Goal: Communication & Community: Ask a question

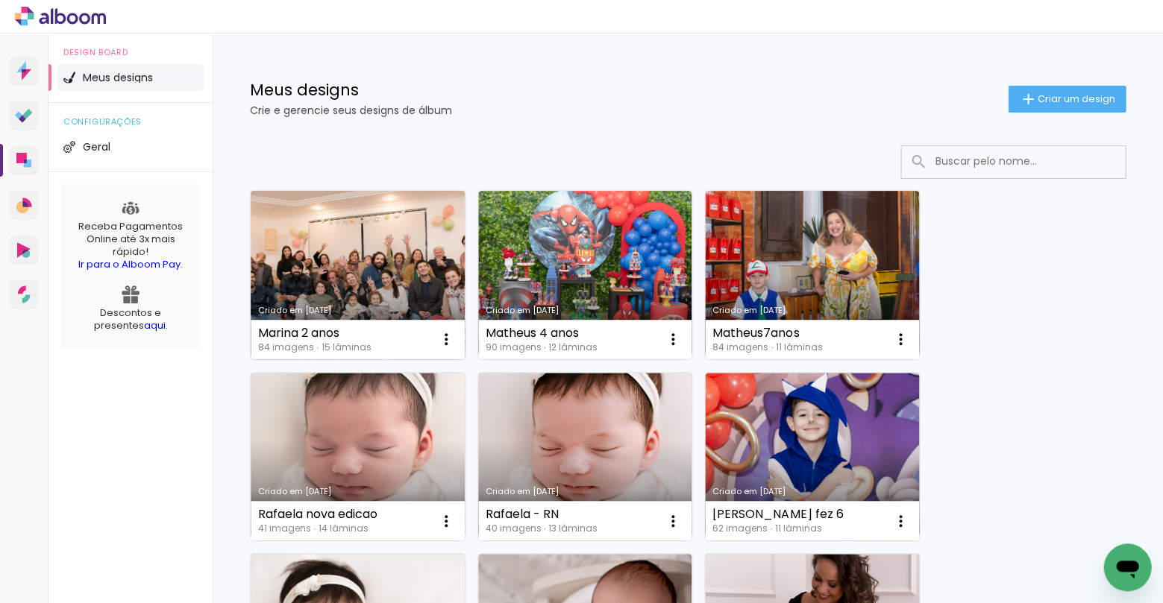
click at [345, 259] on link "Criado em [DATE]" at bounding box center [358, 275] width 214 height 169
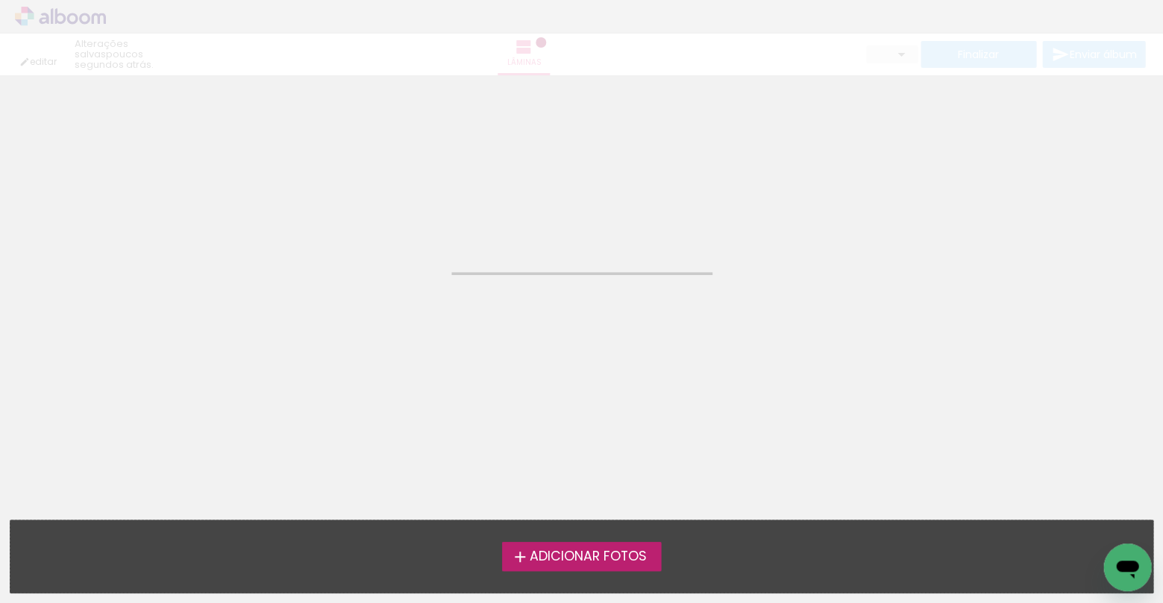
type input "JPG"
type input "Alta, 300 DPI"
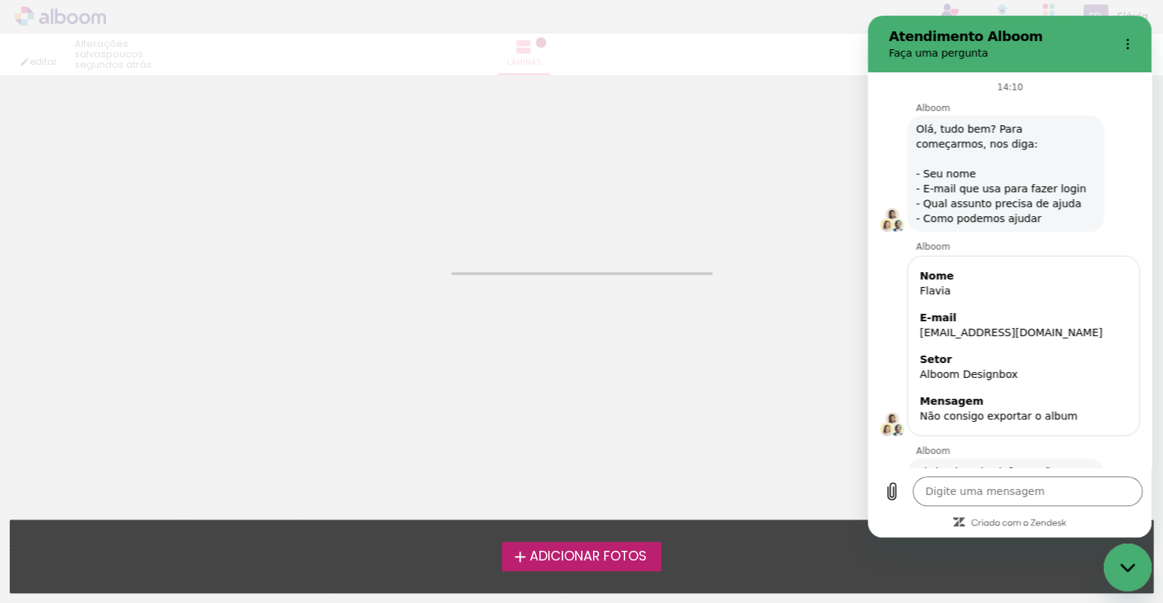
scroll to position [151, 0]
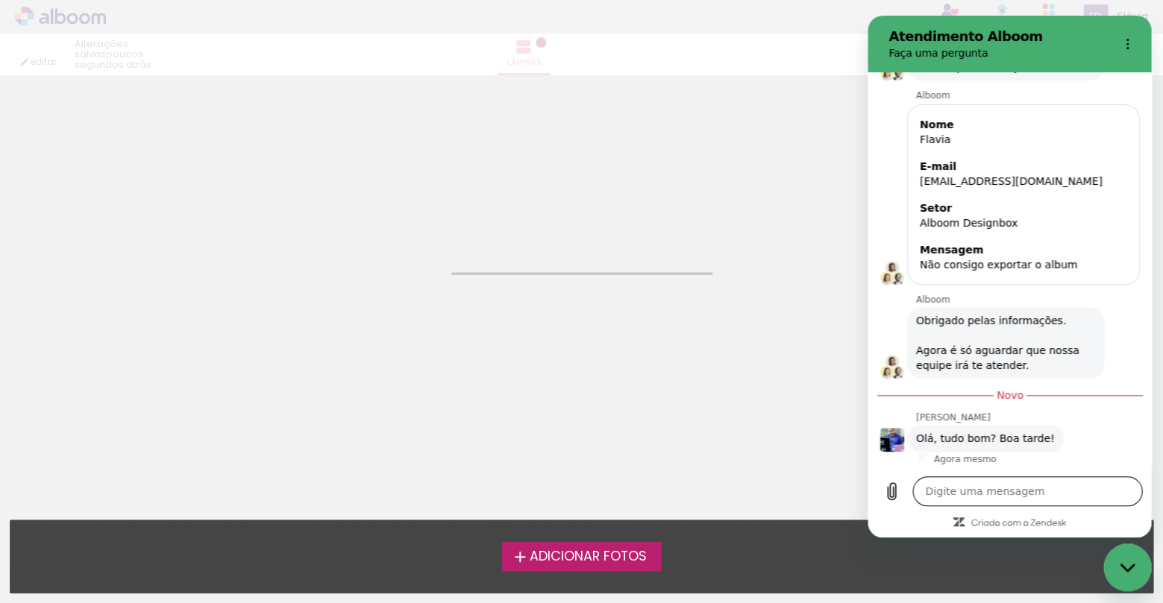
type textarea "x"
click at [945, 491] on textarea at bounding box center [1027, 492] width 230 height 30
type textarea "O"
type textarea "x"
type textarea "Oi"
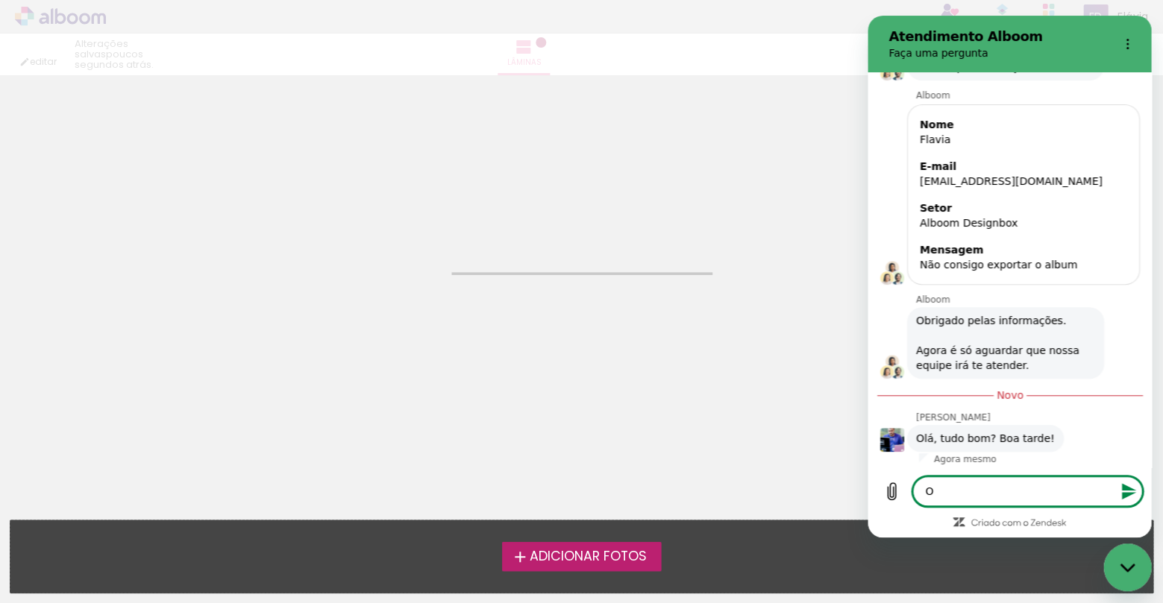
type textarea "x"
type textarea "Oi,"
type textarea "x"
type textarea "Oi,"
type textarea "x"
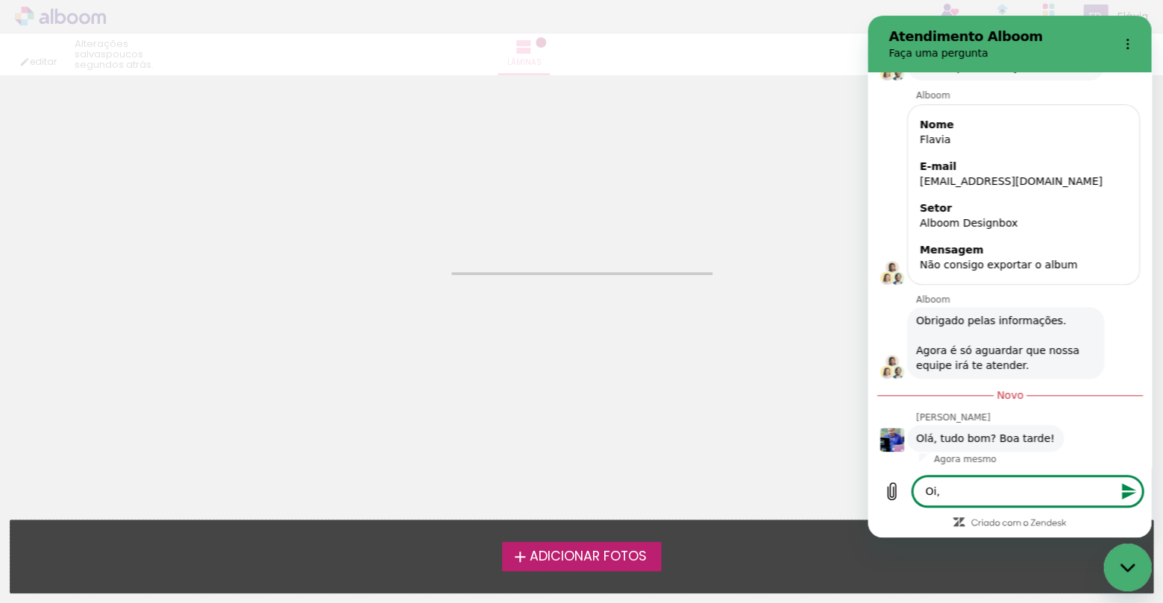
type textarea "Oi, A"
type textarea "x"
type textarea "Oi, Al"
type textarea "x"
type textarea "Oi, Ala"
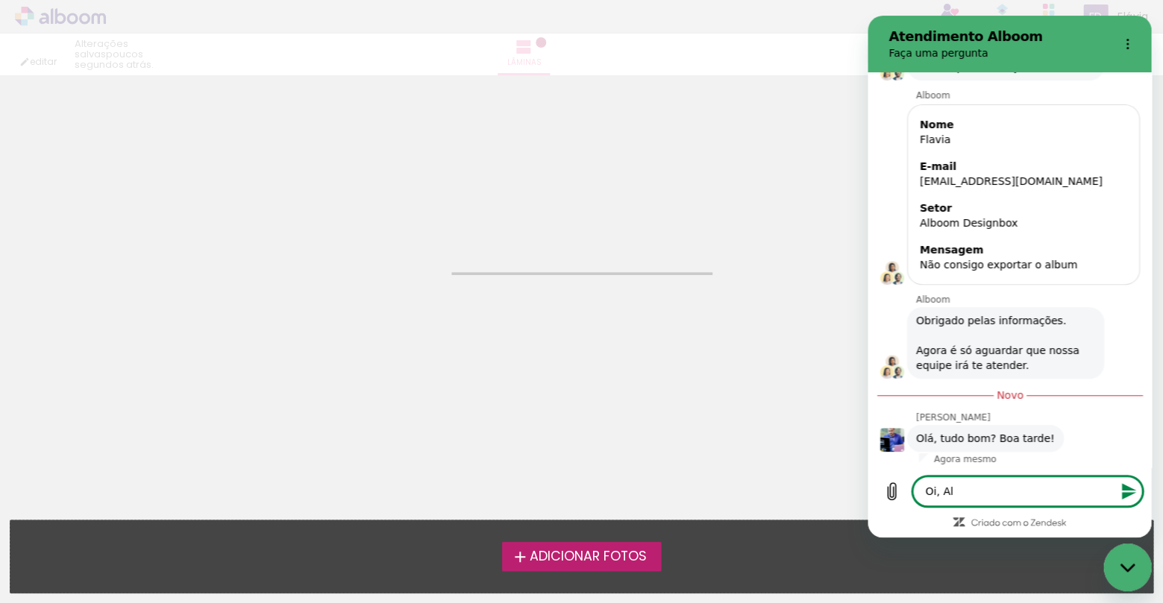
type textarea "x"
type textarea "Oi, Alan"
type textarea "x"
type textarea "Oi, Alan,"
type textarea "x"
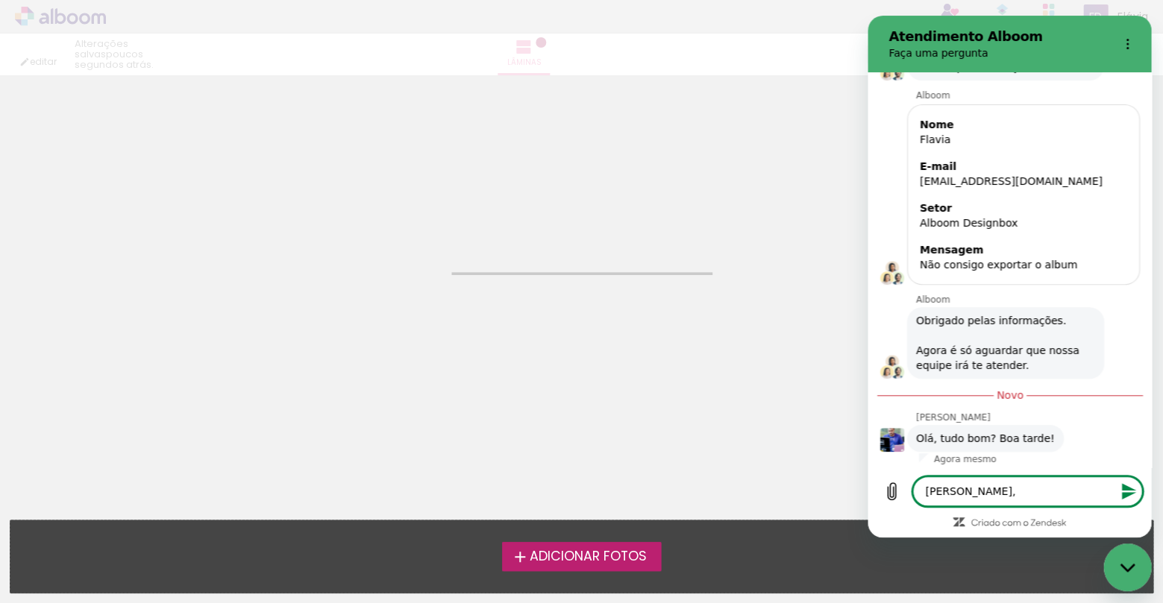
type textarea "Oi, Alan,"
type textarea "x"
type textarea "Oi, Alan, t"
type textarea "x"
type textarea "Oi, Alan, tu"
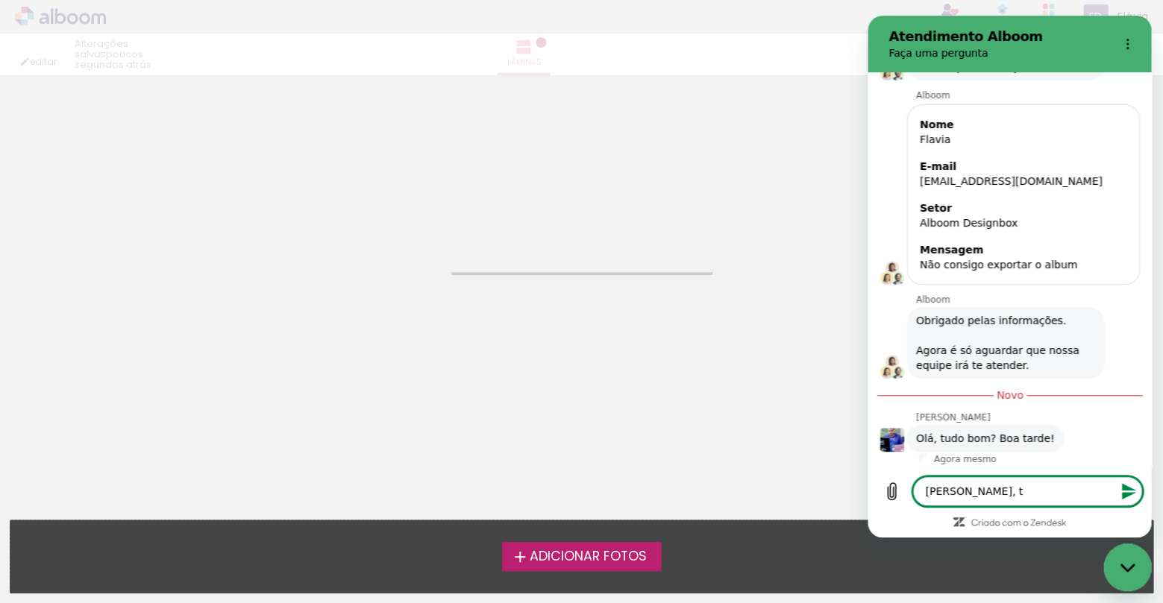
type textarea "x"
type textarea "Oi, Alan, tud"
type textarea "x"
type textarea "Oi, Alan, tudo"
type textarea "x"
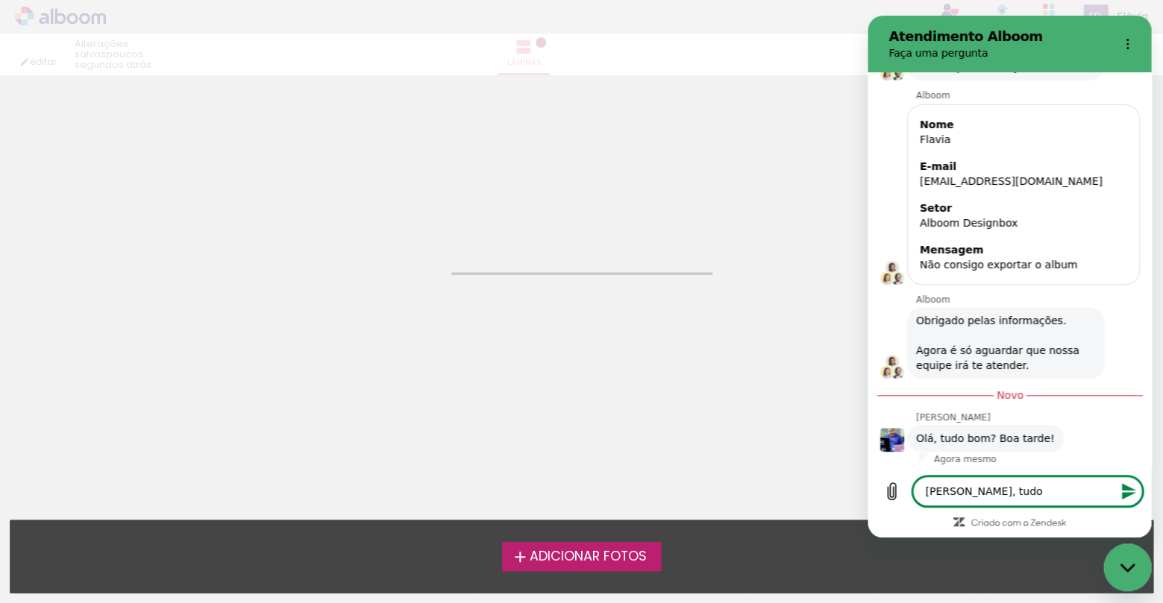
type textarea "Oi, Alan, tudo"
type textarea "x"
type textarea "Oi, Alan, tudo e"
type textarea "x"
type textarea "Oi, Alan, tudo e"
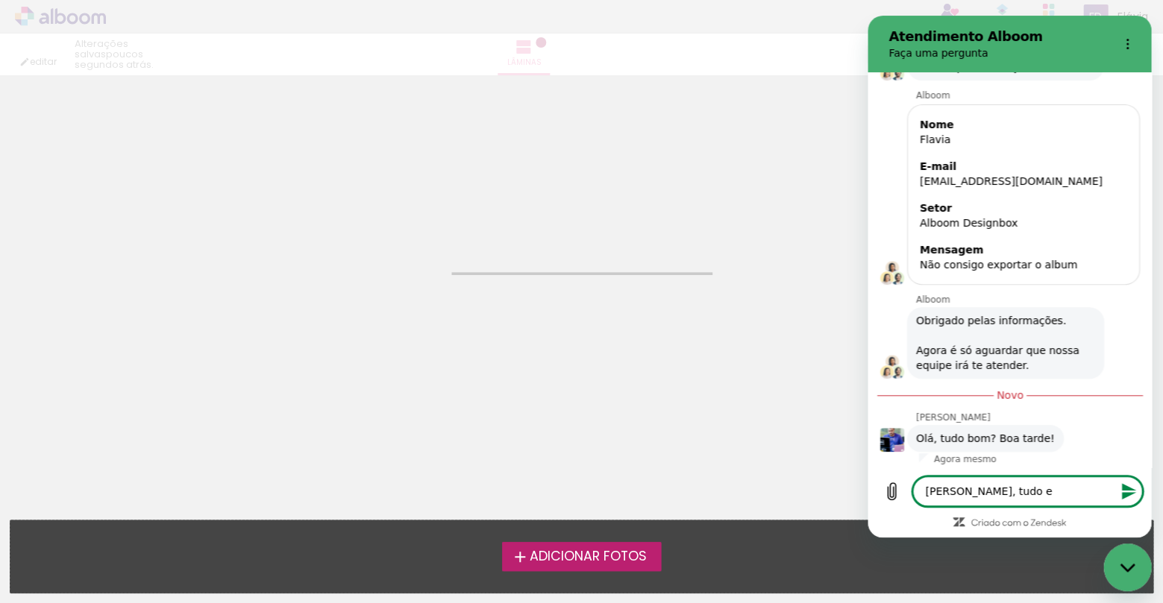
type textarea "x"
type textarea "Oi, Alan, tudo e v"
type textarea "x"
type textarea "Oi, Alan, tudo e vo"
type textarea "x"
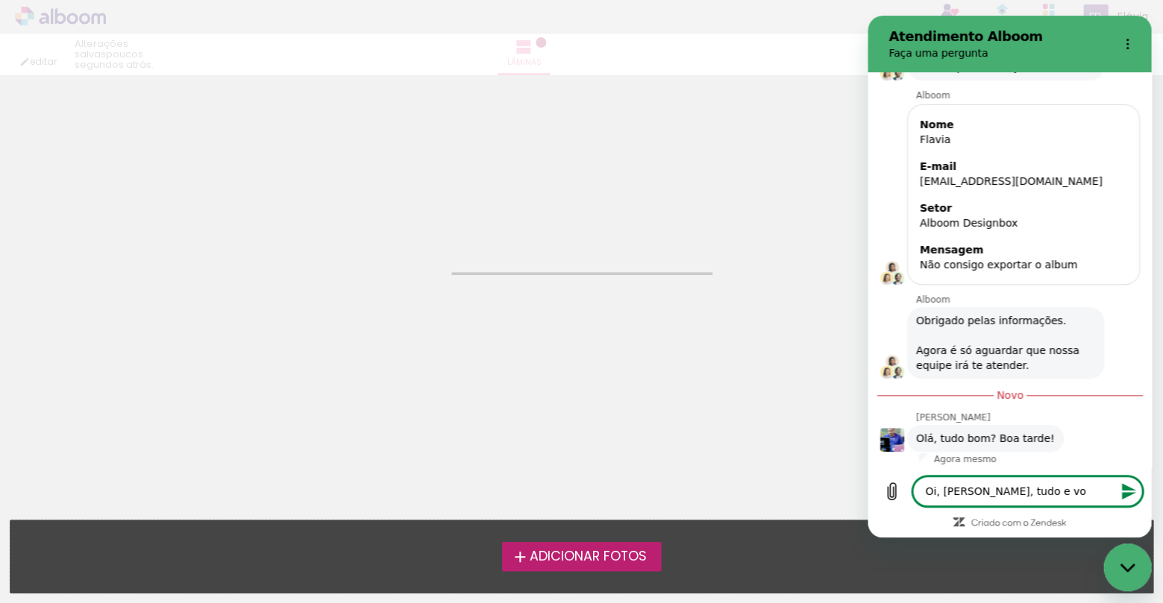
type textarea "Oi, Alan, tudo e voc"
type textarea "x"
type textarea "Oi, Alan, tudo e voce"
type textarea "x"
type textarea "Oi, Alan, tudo e você"
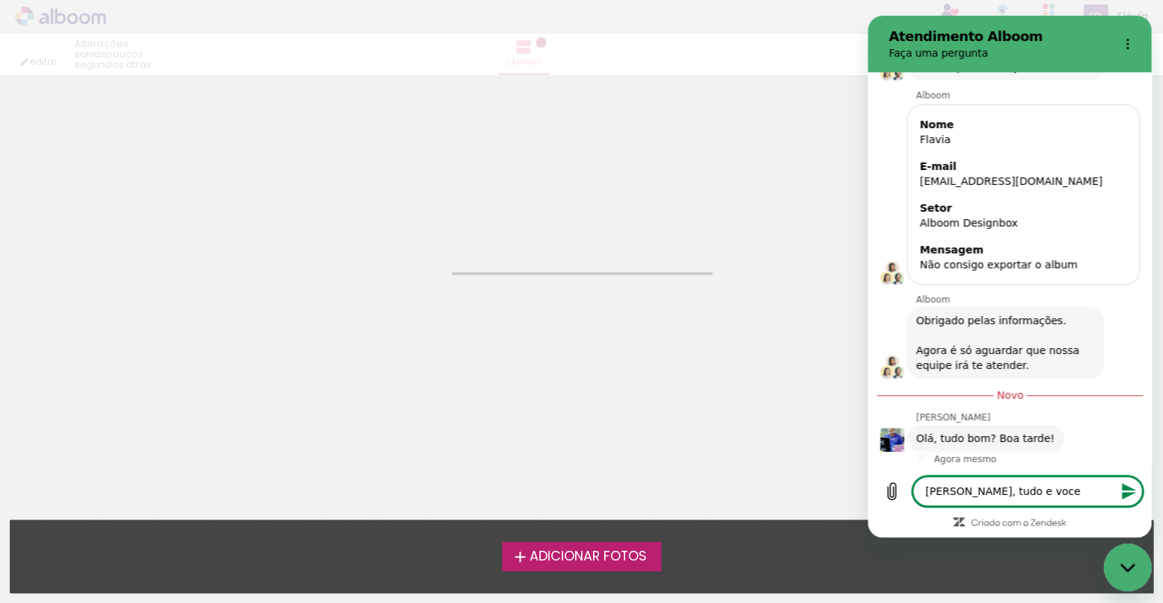
type textarea "x"
type textarea "Oi, Alan, tudo e você?"
type textarea "x"
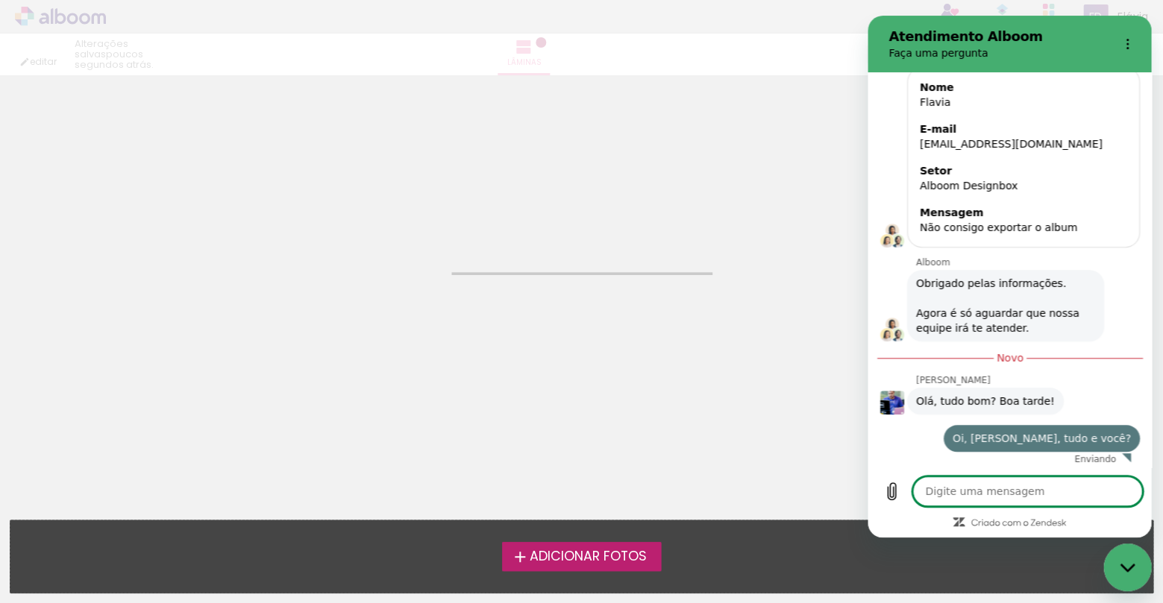
type textarea "x"
type input "JPG"
type input "Alta, 300 DPI"
